Goal: Task Accomplishment & Management: Use online tool/utility

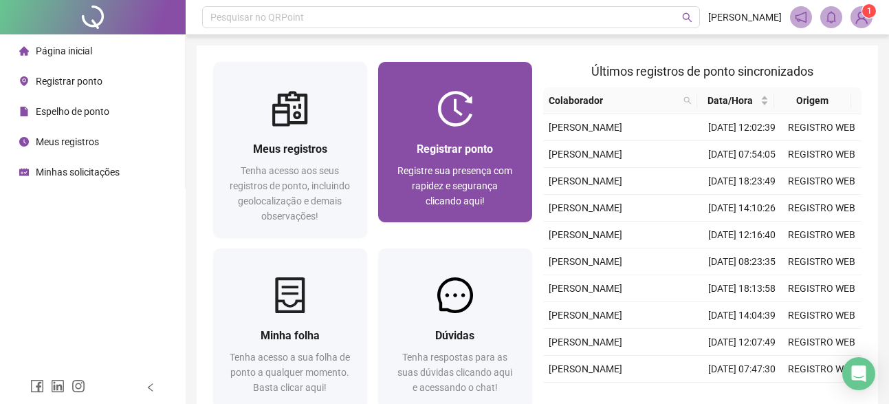
click at [489, 111] on div at bounding box center [455, 109] width 154 height 36
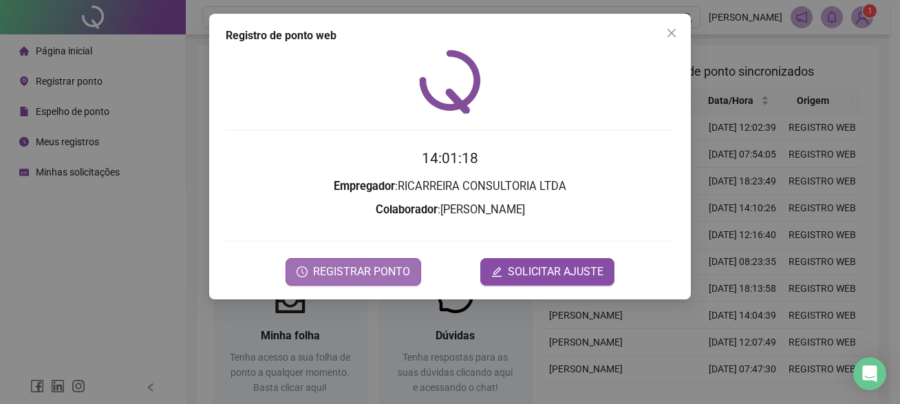
click at [390, 276] on span "REGISTRAR PONTO" at bounding box center [361, 271] width 97 height 17
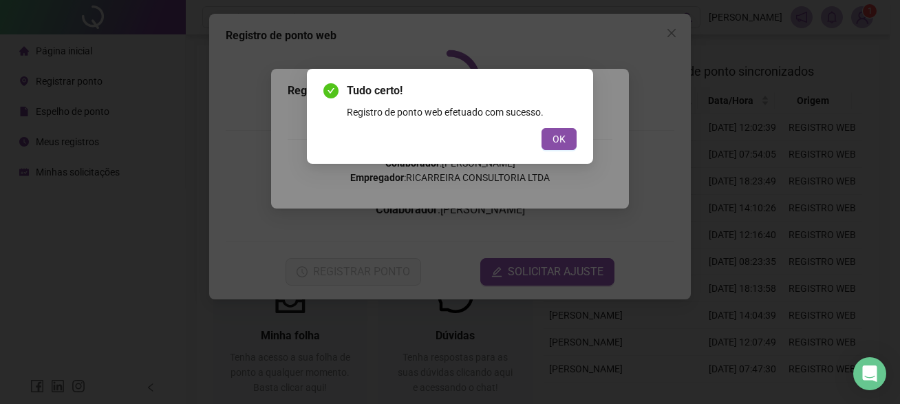
click at [569, 133] on button "OK" at bounding box center [558, 139] width 35 height 22
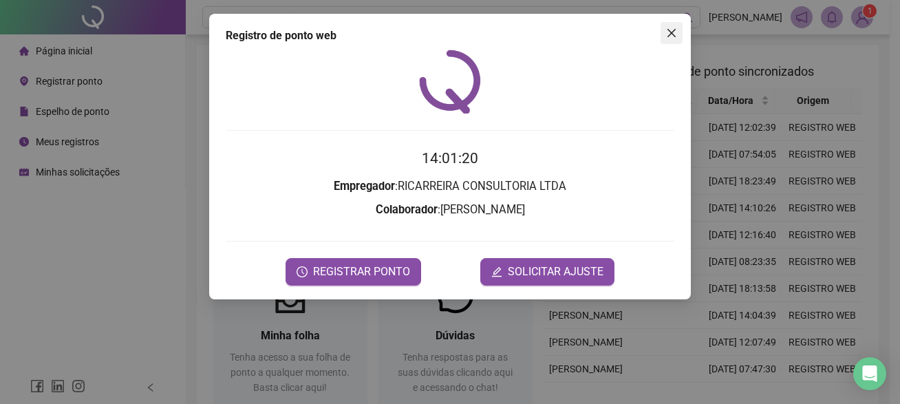
click at [677, 31] on span "Close" at bounding box center [671, 33] width 22 height 11
